Goal: Information Seeking & Learning: Learn about a topic

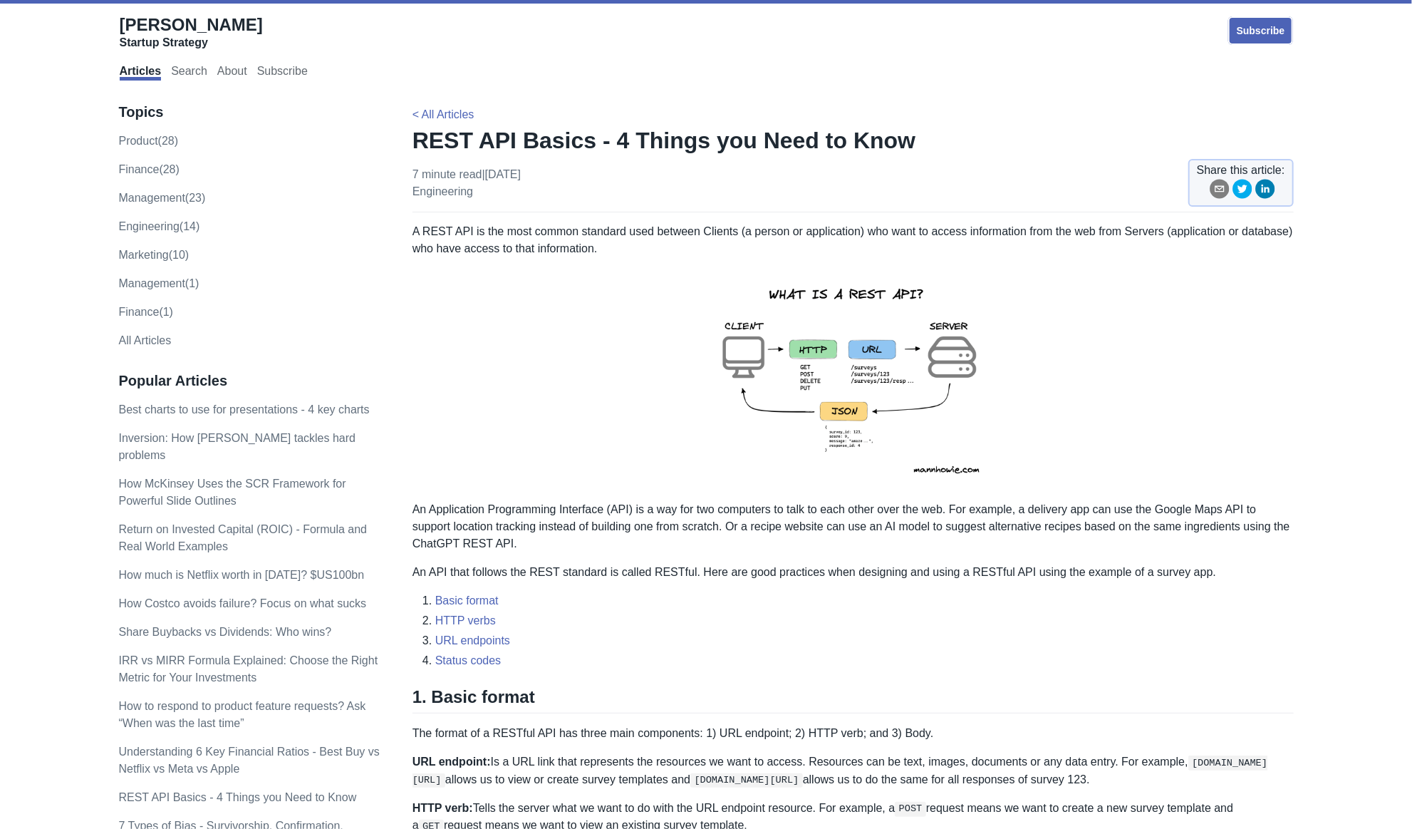
click at [842, 367] on img at bounding box center [853, 379] width 312 height 221
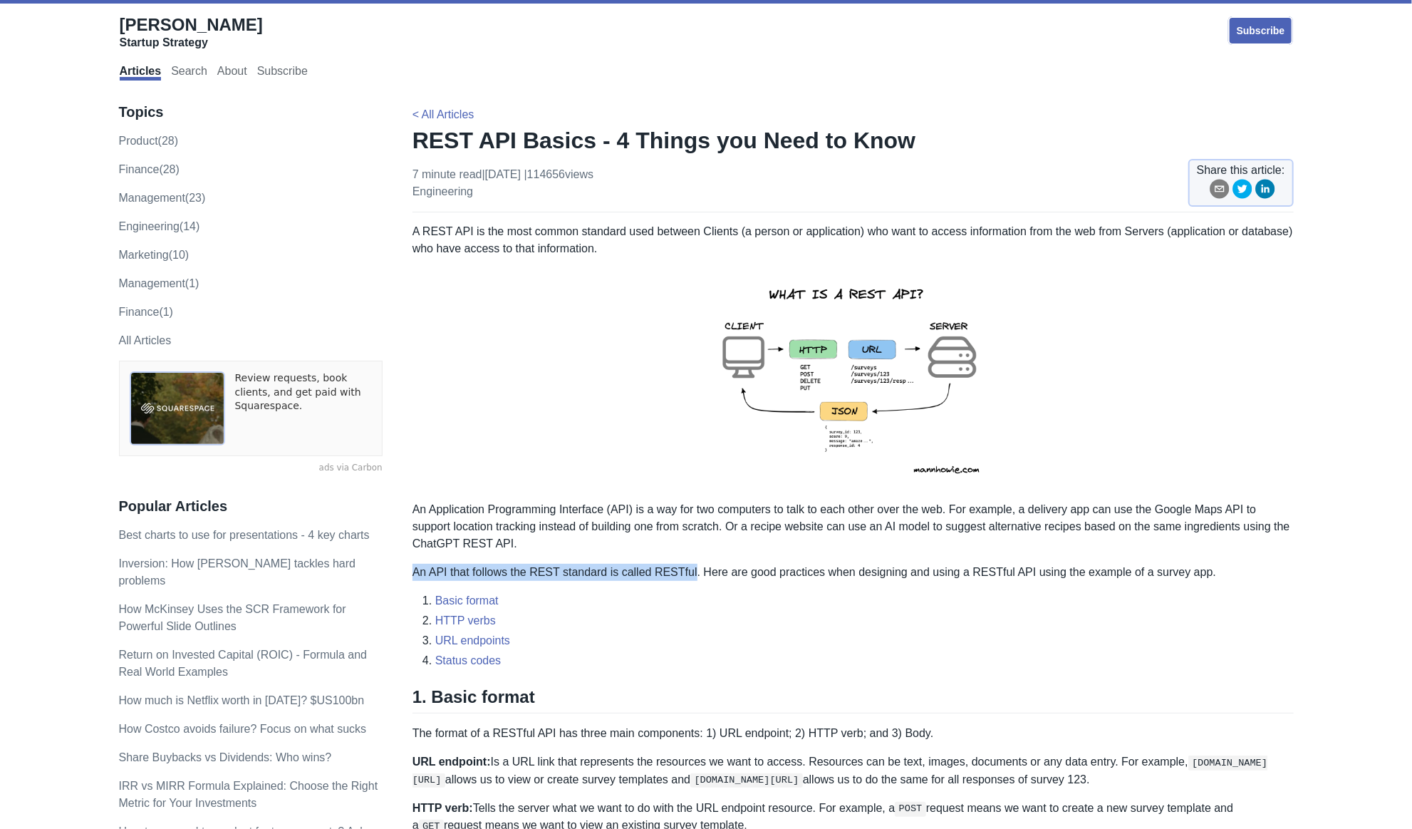
drag, startPoint x: 413, startPoint y: 572, endPoint x: 681, endPoint y: 575, distance: 267.9
click at [682, 575] on p "An API that follows the REST standard is called RESTful. Here are good practice…" at bounding box center [852, 572] width 881 height 17
drag, startPoint x: 685, startPoint y: 569, endPoint x: 414, endPoint y: 573, distance: 271.4
click at [414, 573] on p "An API that follows the REST standard is called RESTful. Here are good practice…" at bounding box center [852, 572] width 881 height 17
copy p "An API that follows the REST standard is called RESTful"
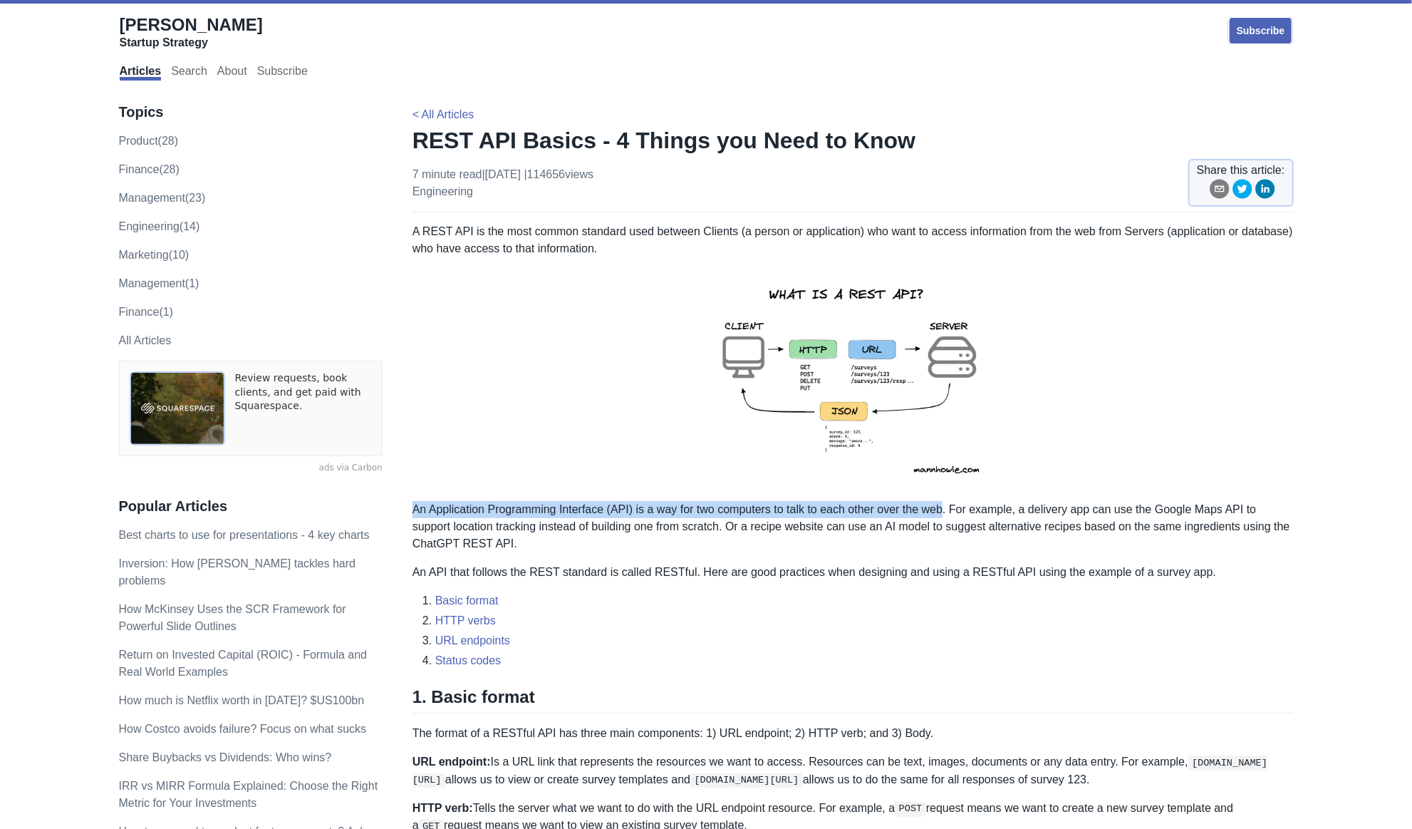
drag, startPoint x: 944, startPoint y: 510, endPoint x: 416, endPoint y: 508, distance: 527.9
click at [416, 508] on p "An Application Programming Interface (API) is a way for two computers to talk t…" at bounding box center [852, 526] width 881 height 51
copy p "An Application Programming Interface (API) is a way for two computers to talk t…"
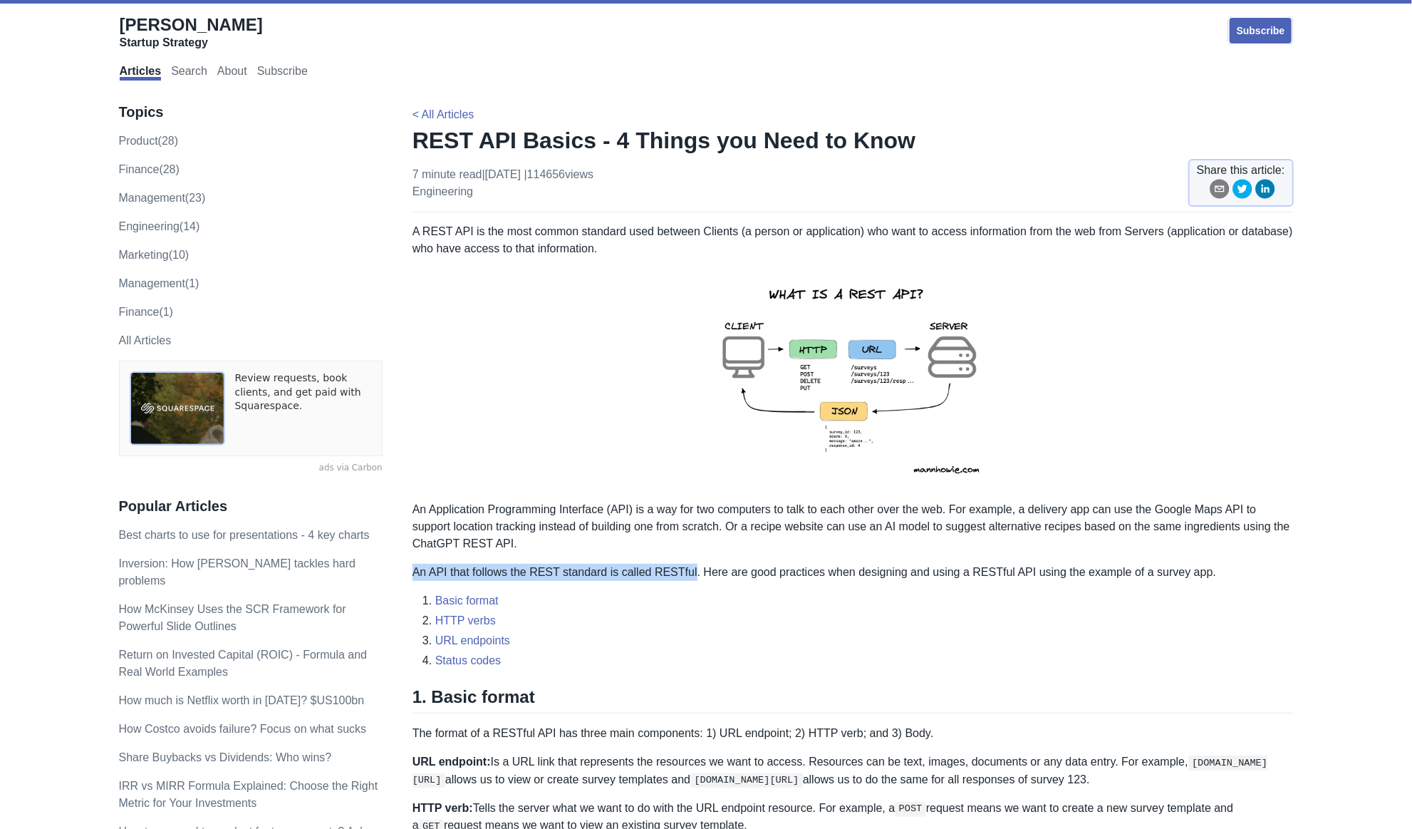
drag, startPoint x: 416, startPoint y: 573, endPoint x: 677, endPoint y: 575, distance: 261.5
click at [684, 578] on p "An API that follows the REST standard is called RESTful. Here are good practice…" at bounding box center [852, 572] width 881 height 17
copy p "An API that follows the REST standard is called RESTful"
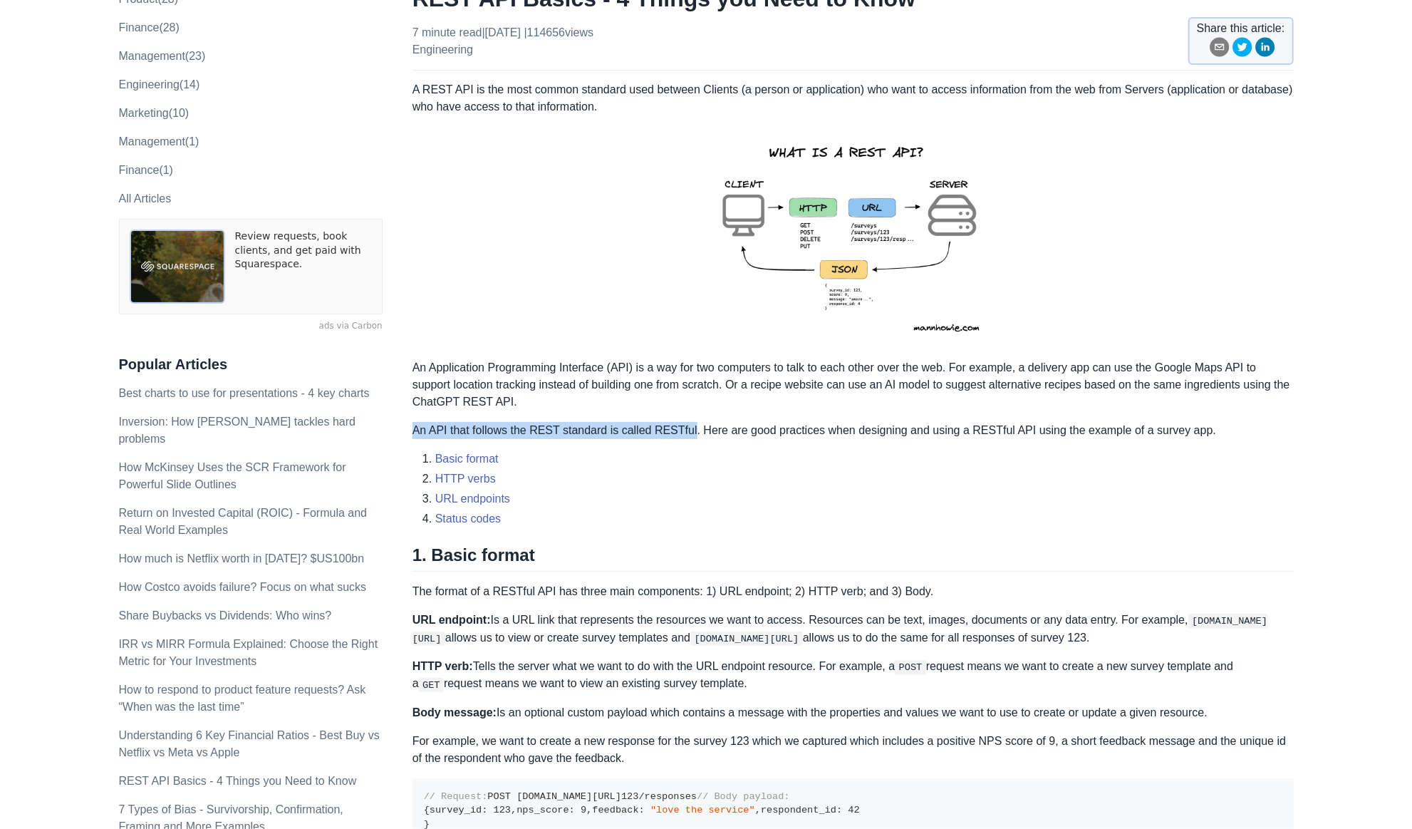
scroll to position [142, 0]
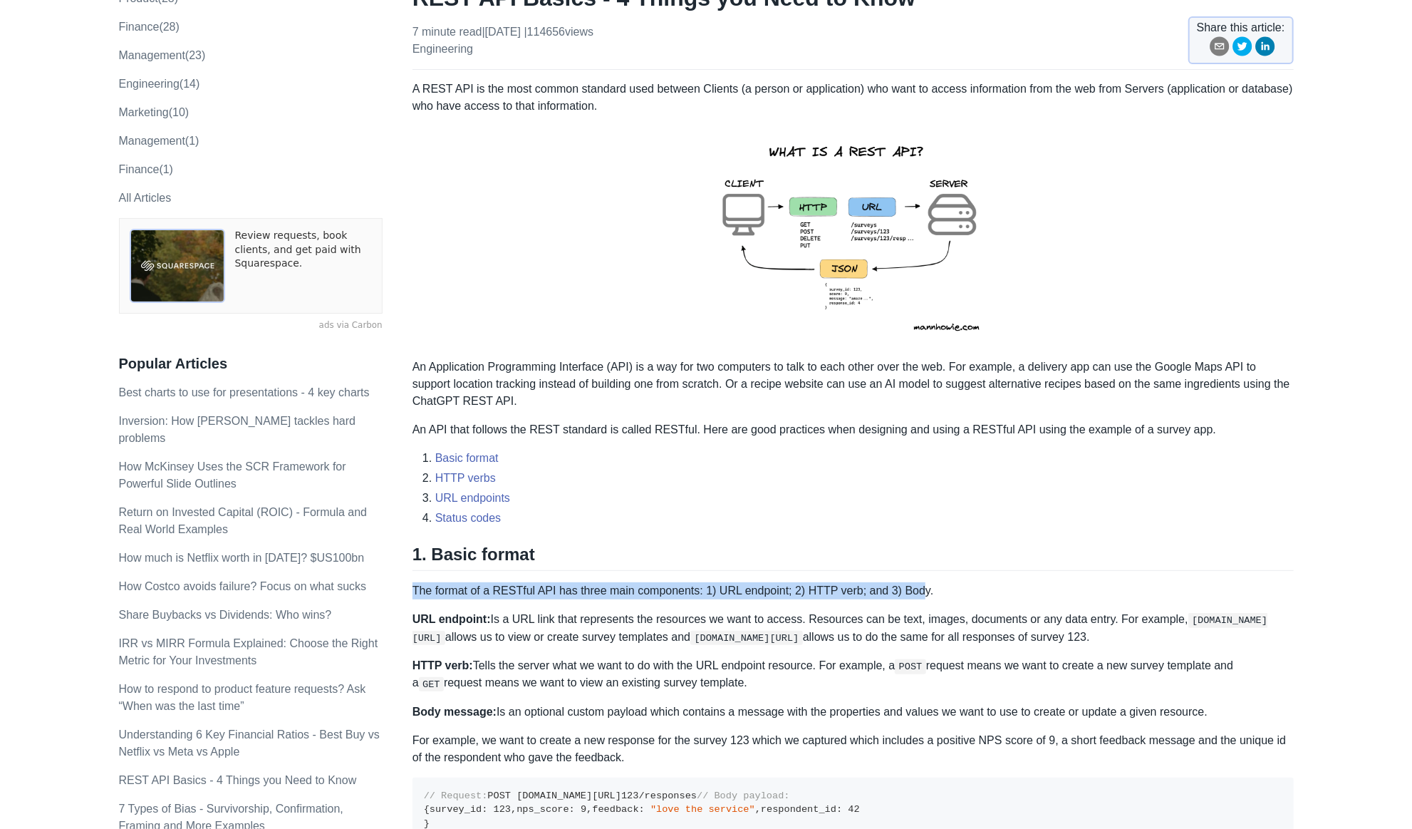
drag, startPoint x: 912, startPoint y: 588, endPoint x: 413, endPoint y: 591, distance: 498.7
click at [413, 591] on p "The format of a RESTful API has three main components: 1) URL endpoint; 2) HTTP…" at bounding box center [852, 590] width 881 height 17
copy p "The format of a RESTful API has three main components: 1) URL endpoint; 2) HTTP…"
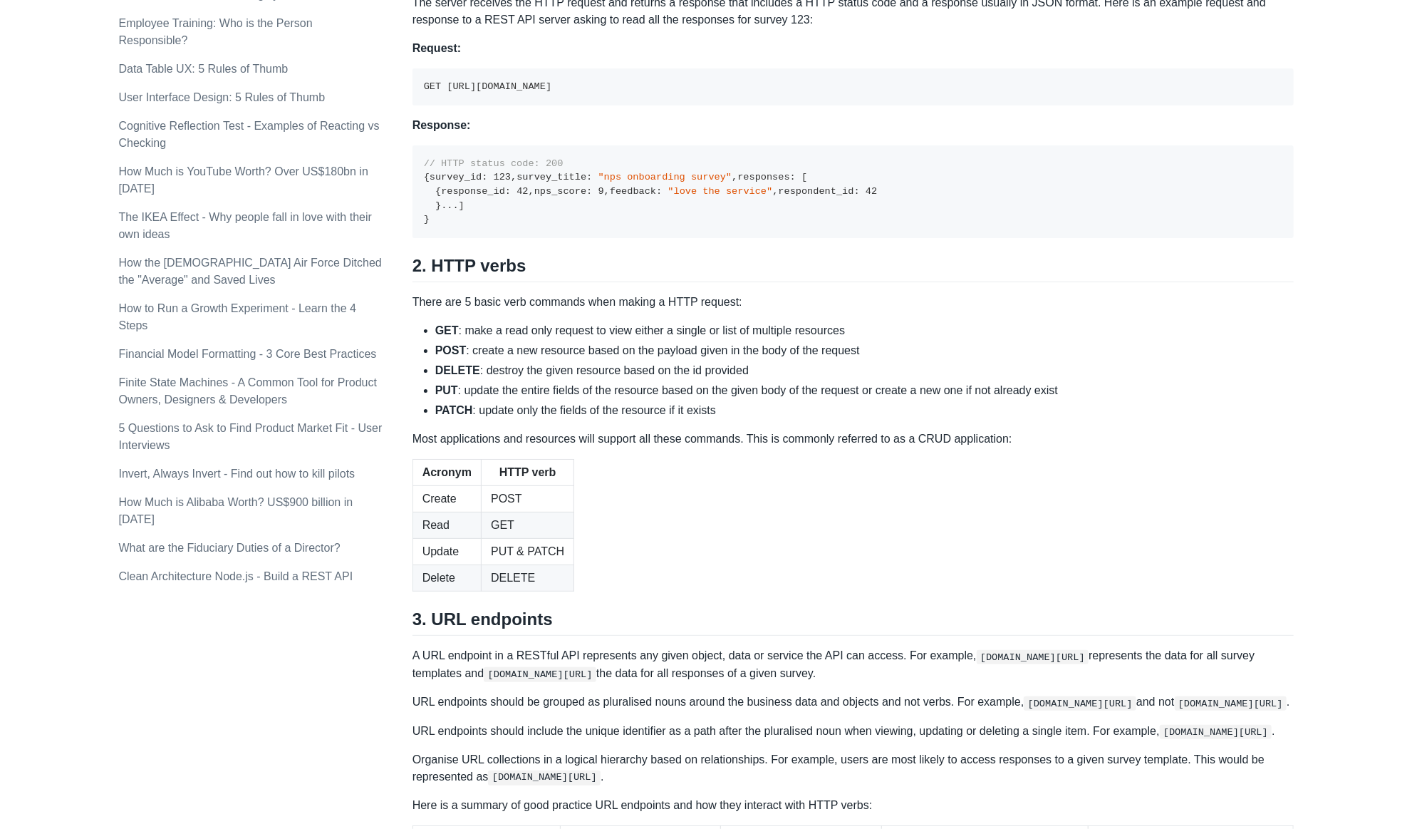
scroll to position [1069, 0]
